Goal: Transaction & Acquisition: Purchase product/service

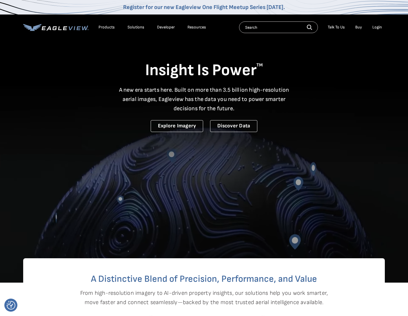
click at [375, 26] on div "Login" at bounding box center [377, 27] width 10 height 5
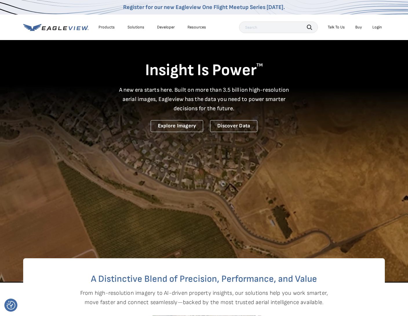
click at [378, 26] on div "Login" at bounding box center [377, 27] width 10 height 5
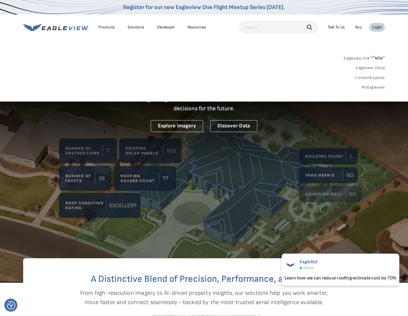
click at [372, 86] on link "MyEagleview" at bounding box center [373, 87] width 23 height 5
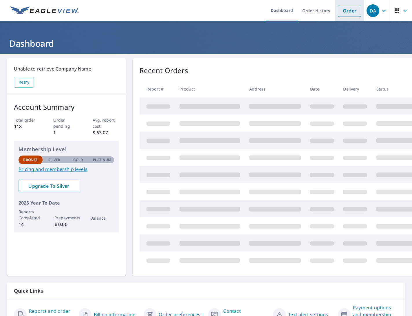
click at [348, 13] on link "Order" at bounding box center [349, 11] width 23 height 12
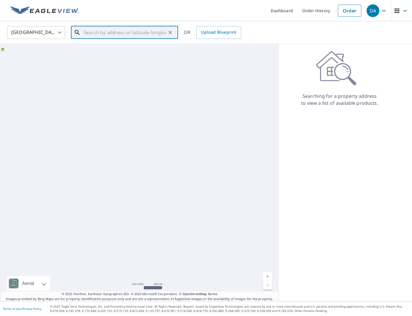
click at [88, 36] on input "text" at bounding box center [125, 32] width 83 height 16
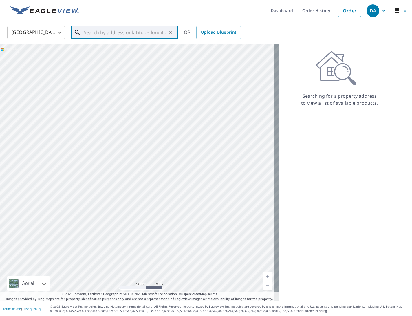
click at [135, 32] on input "text" at bounding box center [125, 32] width 83 height 16
click at [116, 51] on span "[STREET_ADDRESS]" at bounding box center [128, 49] width 91 height 7
type input "[STREET_ADDRESS]"
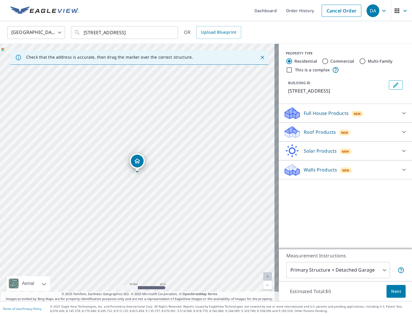
drag, startPoint x: 109, startPoint y: 165, endPoint x: 126, endPoint y: 168, distance: 17.7
drag, startPoint x: 145, startPoint y: 166, endPoint x: 222, endPoint y: 231, distance: 100.8
click at [401, 114] on icon at bounding box center [404, 113] width 7 height 7
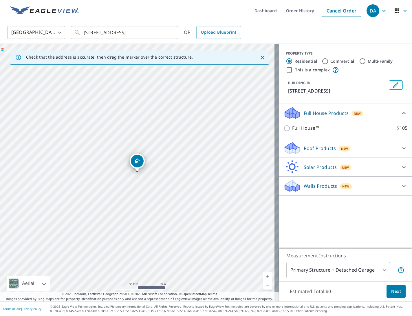
click at [401, 149] on icon at bounding box center [404, 148] width 7 height 7
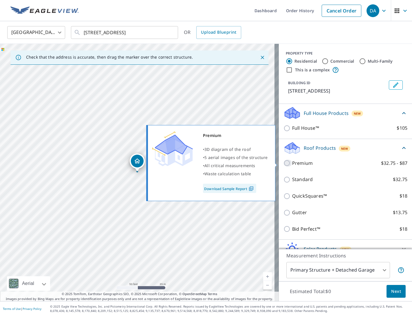
click at [284, 162] on input "Premium $32.75 - $87" at bounding box center [288, 162] width 9 height 7
checkbox input "true"
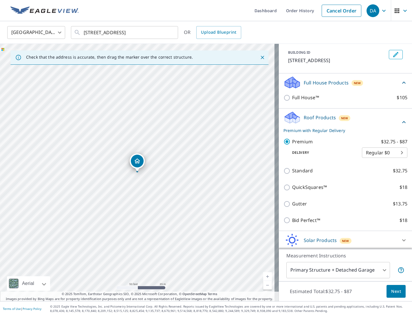
scroll to position [50, 0]
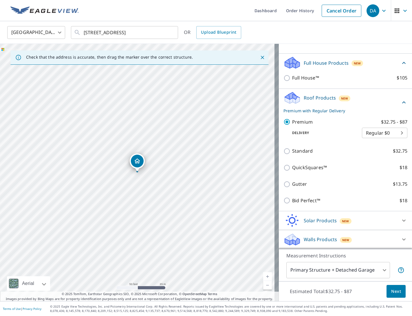
click at [397, 289] on span "Next" at bounding box center [397, 291] width 10 height 7
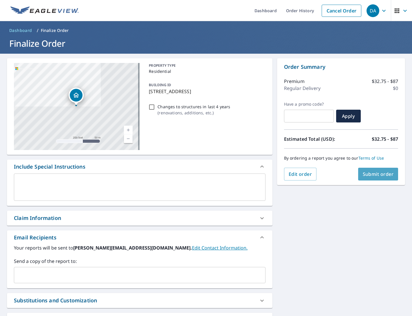
drag, startPoint x: 366, startPoint y: 177, endPoint x: 367, endPoint y: 184, distance: 7.6
click at [367, 184] on div "Order Summary Premium $32.75 - $87 Regular Delivery $0 Have a promo code? ​ App…" at bounding box center [341, 121] width 128 height 127
click at [368, 177] on button "Submit order" at bounding box center [379, 174] width 40 height 13
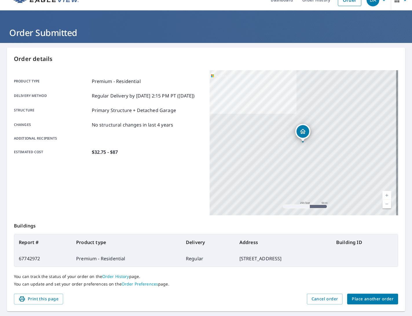
scroll to position [26, 0]
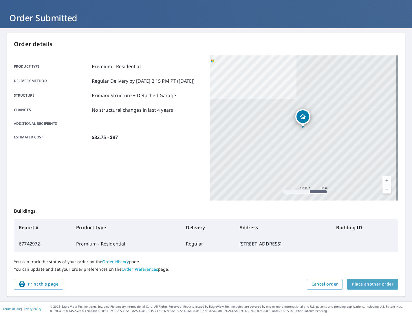
click at [377, 282] on span "Place another order" at bounding box center [373, 283] width 42 height 7
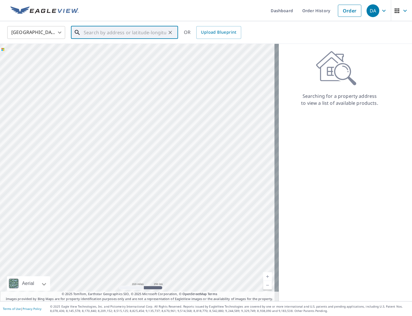
click at [125, 30] on input "text" at bounding box center [125, 32] width 83 height 16
click at [124, 55] on p "[GEOGRAPHIC_DATA]" at bounding box center [128, 56] width 91 height 6
type input "[STREET_ADDRESS]"
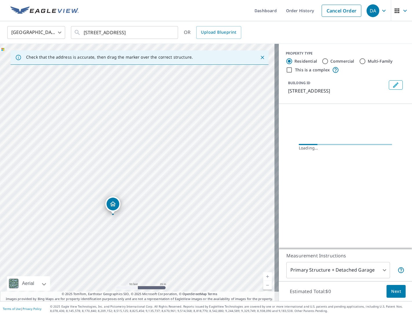
drag, startPoint x: 97, startPoint y: 222, endPoint x: 121, endPoint y: 223, distance: 23.2
click at [131, 210] on div "[STREET_ADDRESS]" at bounding box center [139, 172] width 279 height 257
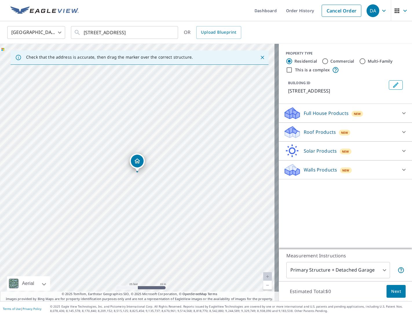
click at [401, 132] on icon at bounding box center [404, 131] width 7 height 7
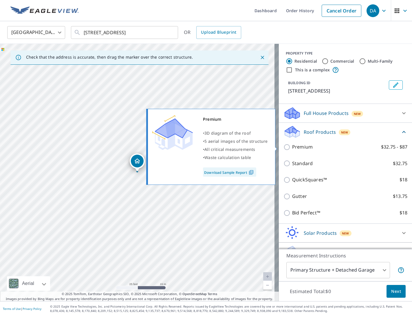
click at [338, 150] on label "Premium $32.75 - $87" at bounding box center [349, 146] width 115 height 7
click at [292, 150] on input "Premium $32.75 - $87" at bounding box center [288, 146] width 9 height 7
checkbox input "true"
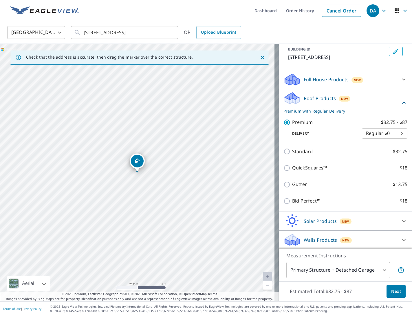
scroll to position [34, 0]
click at [334, 270] on body "DA DA Dashboard Order History Cancel Order DA [GEOGRAPHIC_DATA] [GEOGRAPHIC_DAT…" at bounding box center [206, 158] width 412 height 316
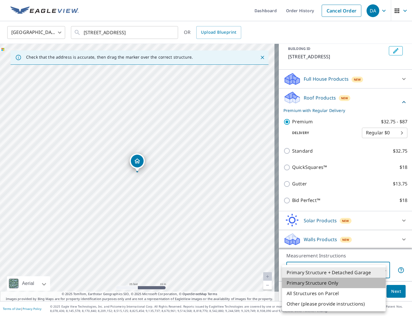
click at [325, 285] on li "Primary Structure Only" at bounding box center [334, 282] width 104 height 10
type input "2"
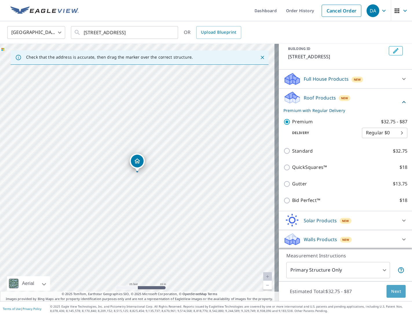
click at [392, 292] on span "Next" at bounding box center [397, 291] width 10 height 7
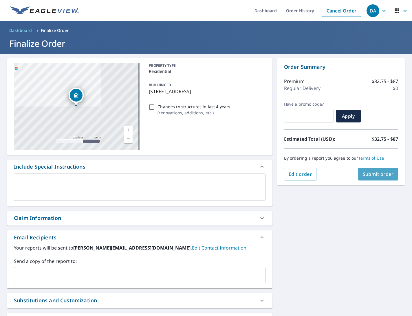
click at [366, 173] on span "Submit order" at bounding box center [378, 174] width 31 height 6
